Goal: Transaction & Acquisition: Book appointment/travel/reservation

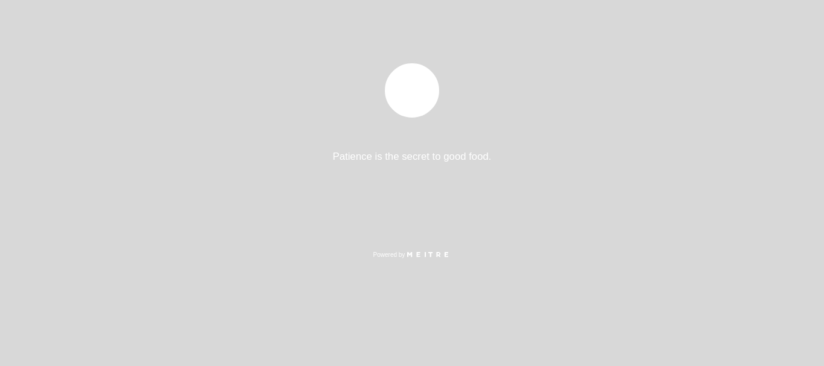
select select "pt"
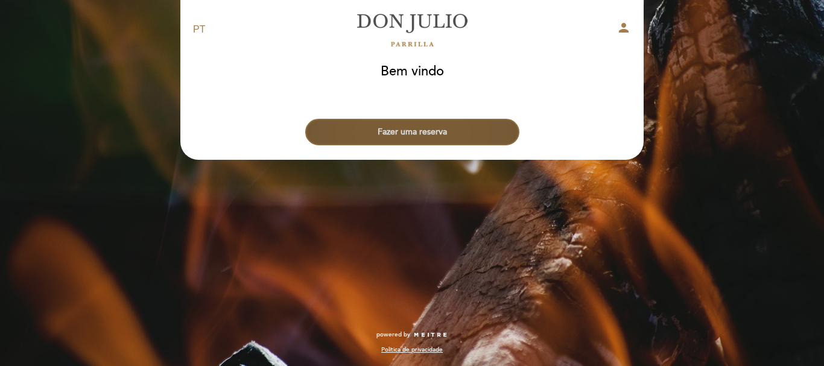
click at [405, 130] on button "Fazer uma reserva" at bounding box center [412, 132] width 214 height 27
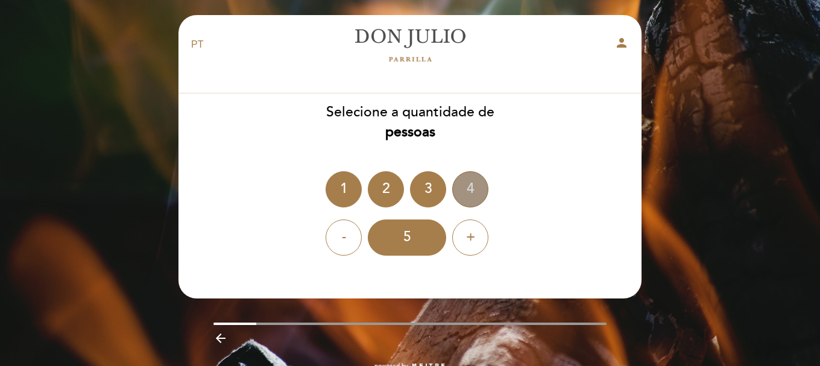
click at [474, 186] on div "4" at bounding box center [470, 189] width 36 height 36
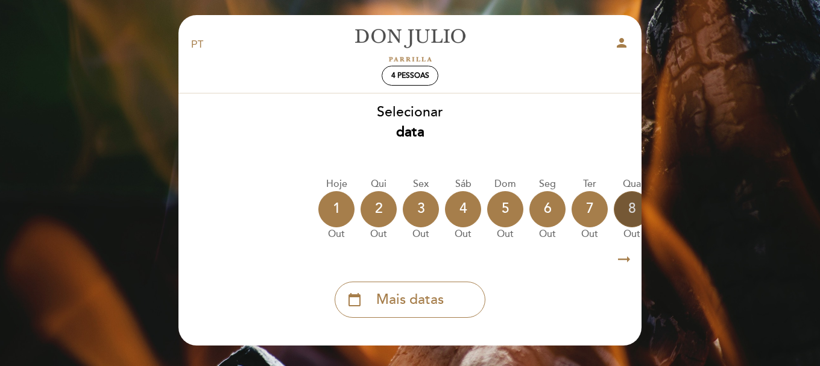
click at [627, 207] on div "8" at bounding box center [632, 209] width 36 height 36
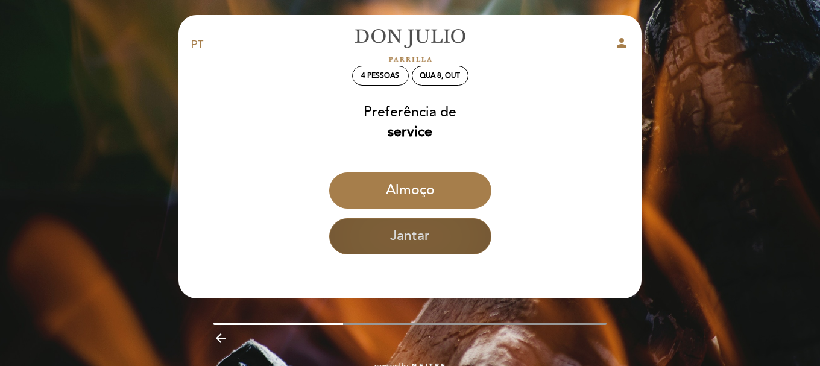
click at [423, 241] on button "Jantar" at bounding box center [410, 236] width 162 height 36
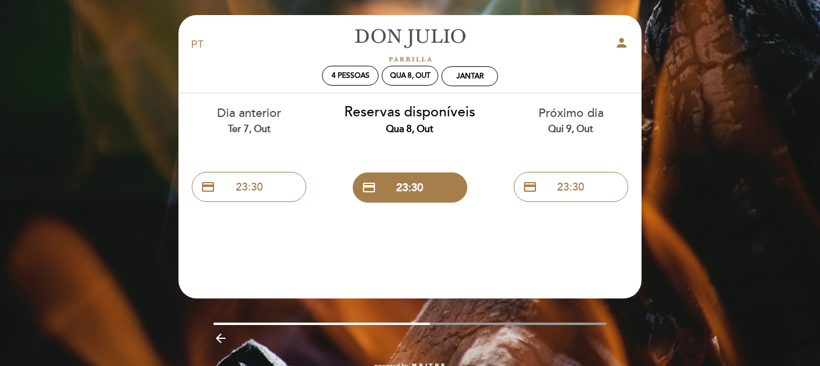
drag, startPoint x: 402, startPoint y: 320, endPoint x: 431, endPoint y: 320, distance: 28.3
click at [431, 320] on div "EN ES PT [PERSON_NAME] person 4 pessoas Qua 8, out Jantar Bem vindo Bem vindo, …" at bounding box center [409, 206] width 481 height 382
drag, startPoint x: 420, startPoint y: 324, endPoint x: 491, endPoint y: 321, distance: 70.6
click at [473, 322] on div "EN ES PT [PERSON_NAME] person 4 pessoas Qua 8, out Jantar Bem vindo Bem vindo, …" at bounding box center [409, 206] width 481 height 382
click at [589, 320] on div "EN ES PT [PERSON_NAME] person 4 pessoas Qua 8, out Jantar Bem vindo Bem vindo, …" at bounding box center [409, 206] width 481 height 382
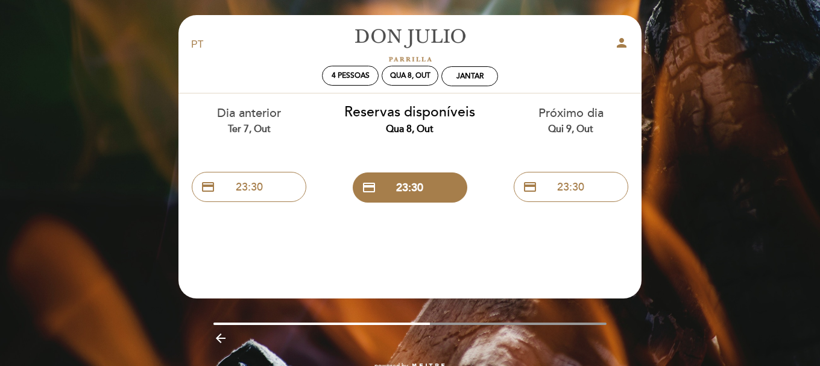
click at [218, 335] on icon "arrow_backward" at bounding box center [220, 338] width 14 height 14
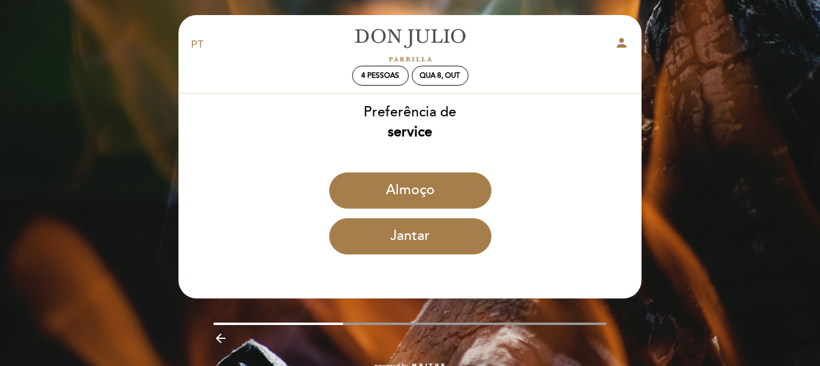
click at [224, 340] on icon "arrow_backward" at bounding box center [220, 338] width 14 height 14
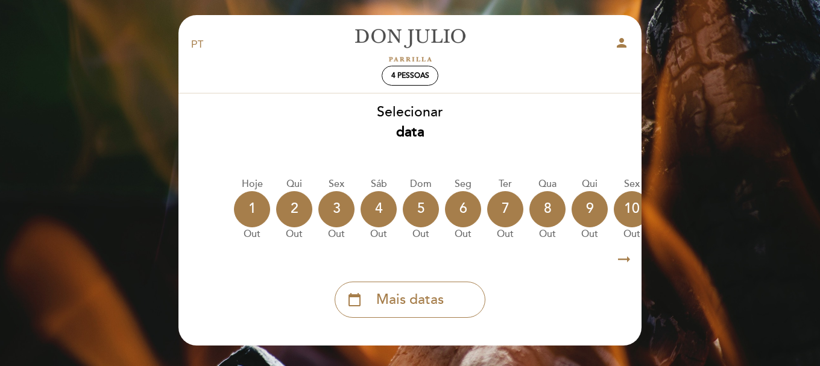
scroll to position [0, 95]
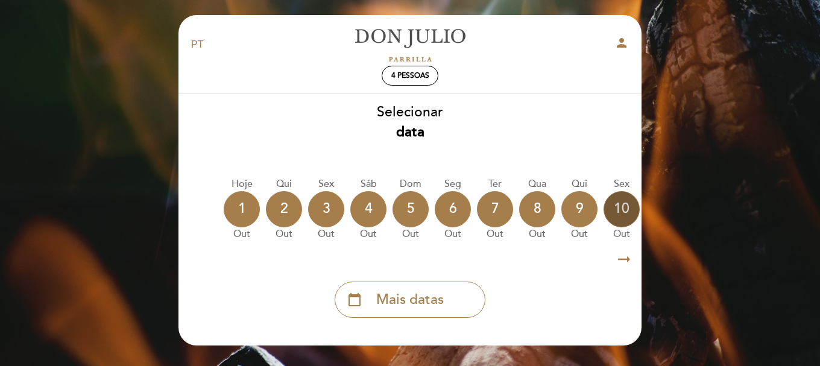
click at [622, 210] on div "10" at bounding box center [622, 209] width 36 height 36
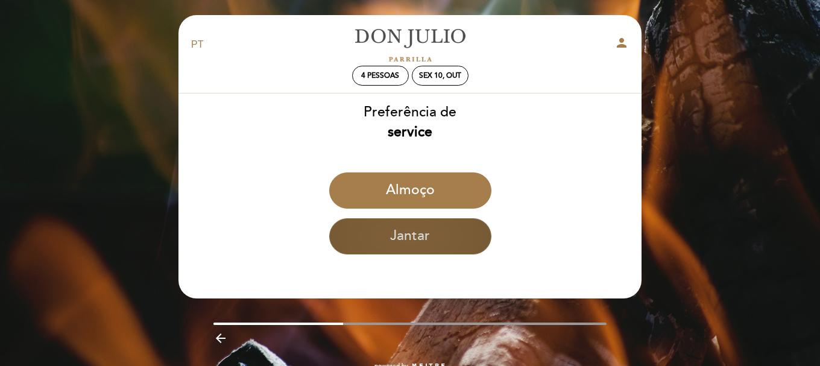
click at [440, 245] on button "Jantar" at bounding box center [410, 236] width 162 height 36
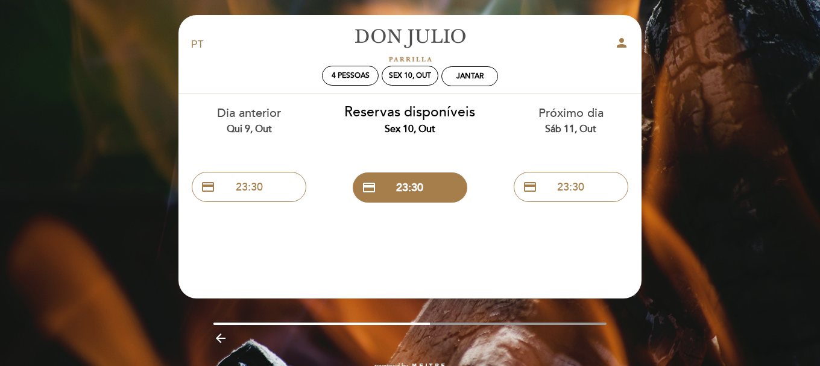
drag, startPoint x: 438, startPoint y: 137, endPoint x: 355, endPoint y: 221, distance: 118.6
click at [355, 221] on section "Dia anterior Qui 9, out credit_card 23:30 Reservas disponíveis Sex 10, out cred…" at bounding box center [410, 162] width 446 height 139
